Goal: Check status: Check status

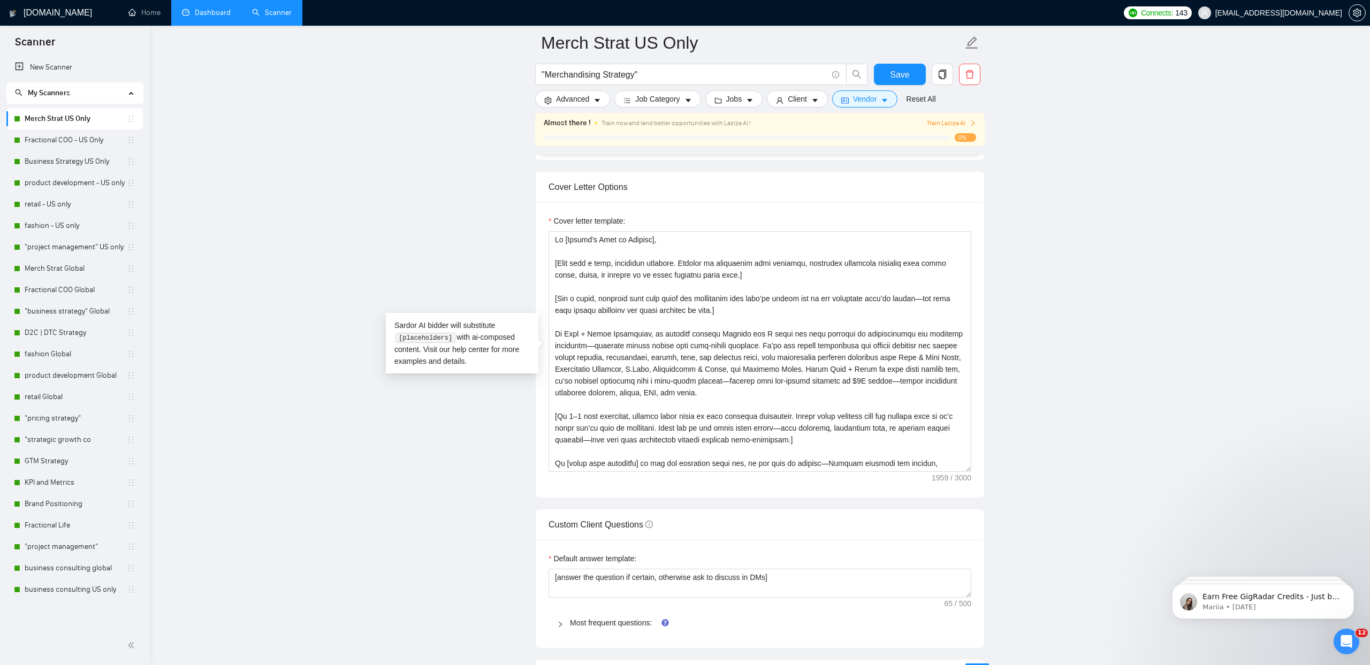
scroll to position [141, 0]
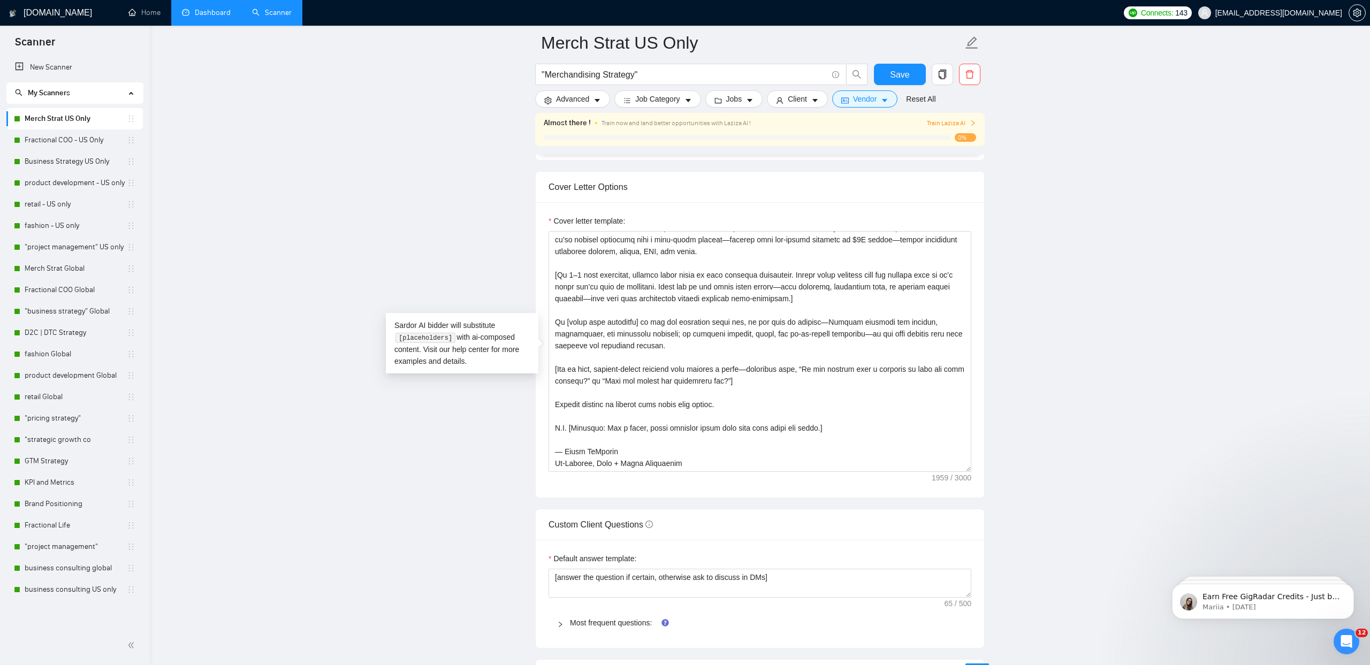
click at [220, 8] on link "Dashboard" at bounding box center [206, 12] width 49 height 9
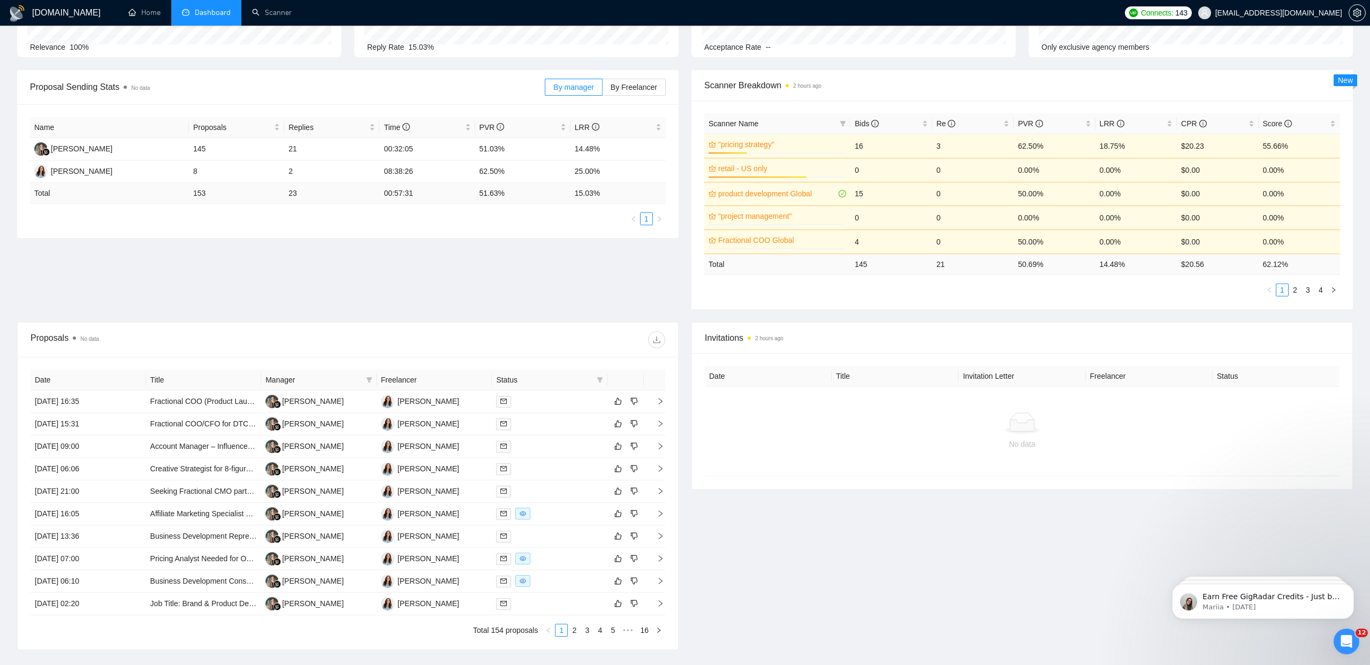
scroll to position [197, 0]
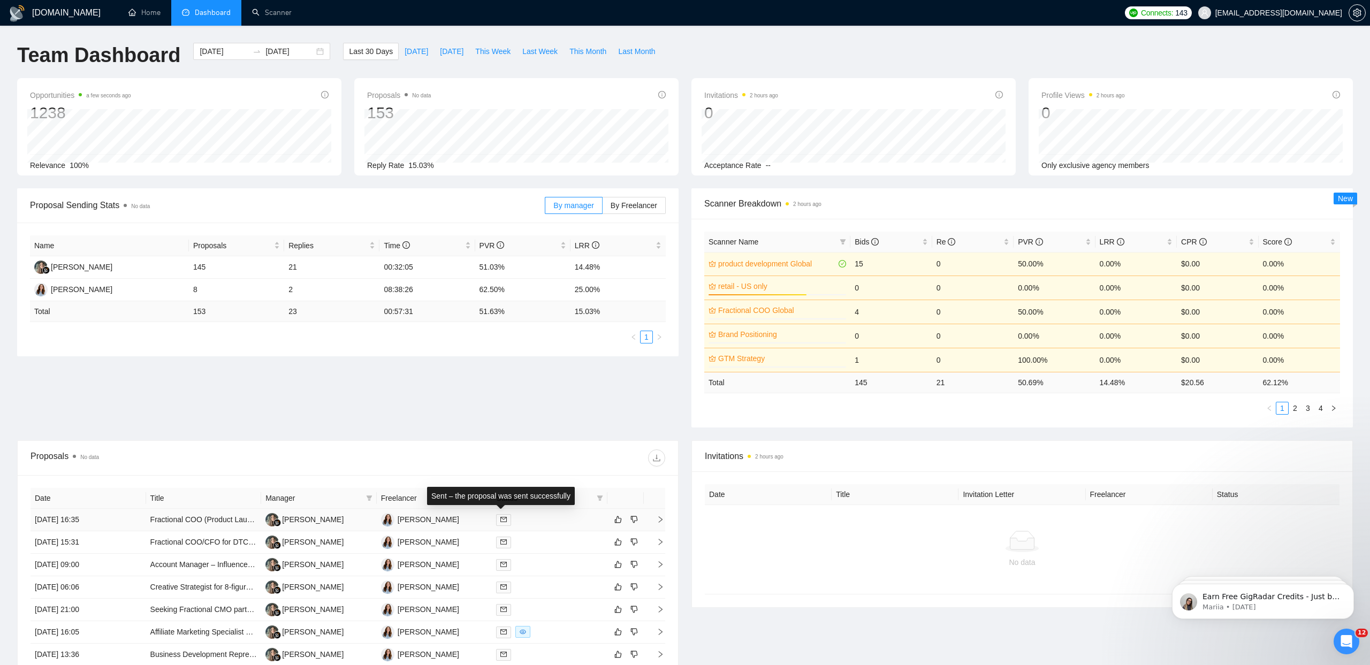
click at [505, 520] on icon "mail" at bounding box center [503, 519] width 6 height 6
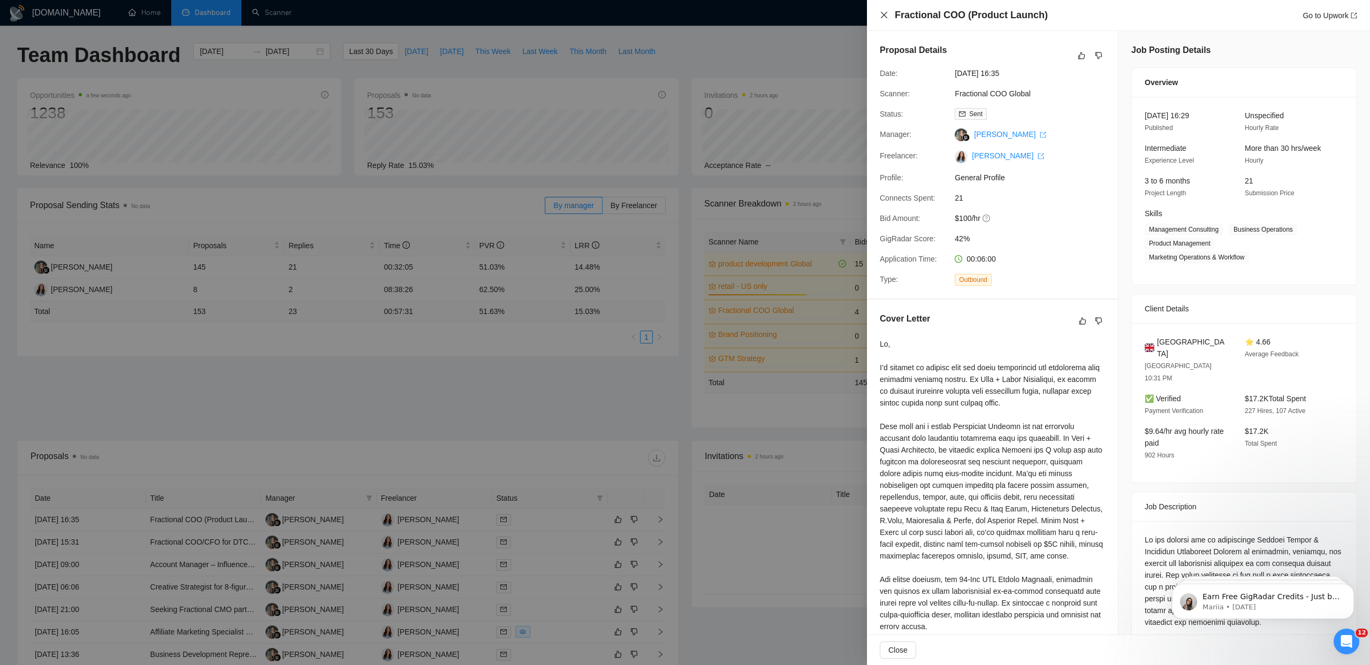
click at [883, 11] on icon "close" at bounding box center [884, 15] width 9 height 9
